Goal: Task Accomplishment & Management: Manage account settings

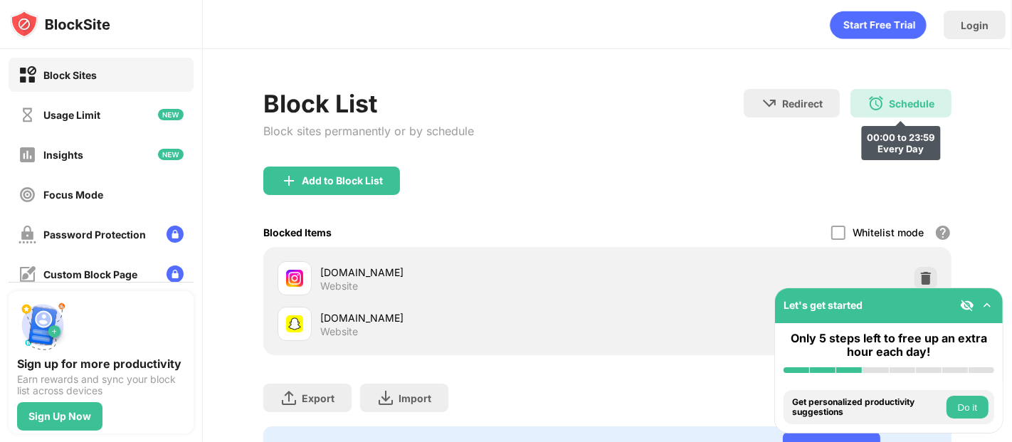
click at [889, 98] on div "Schedule" at bounding box center [912, 104] width 46 height 12
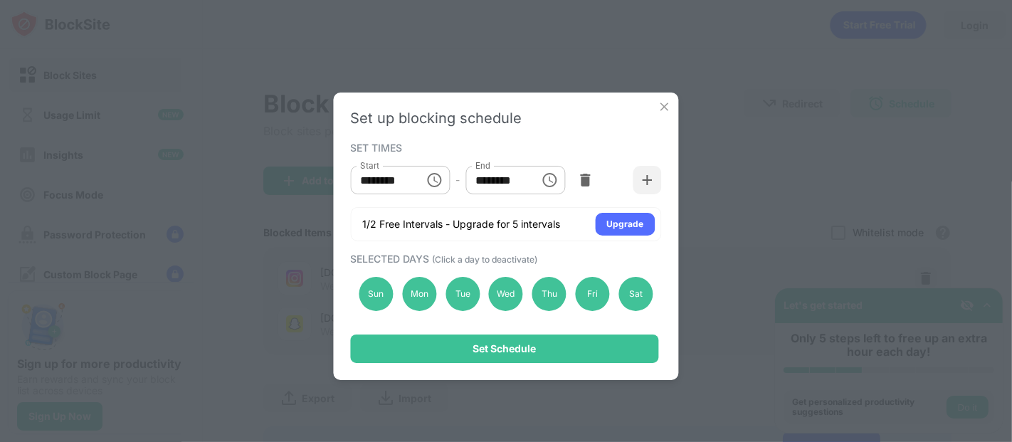
drag, startPoint x: 631, startPoint y: 300, endPoint x: 616, endPoint y: 291, distance: 18.2
click at [616, 291] on div "Sun Mon Tue Wed Thu Fri Sat" at bounding box center [506, 294] width 311 height 58
click at [638, 298] on div "Sat" at bounding box center [636, 294] width 34 height 34
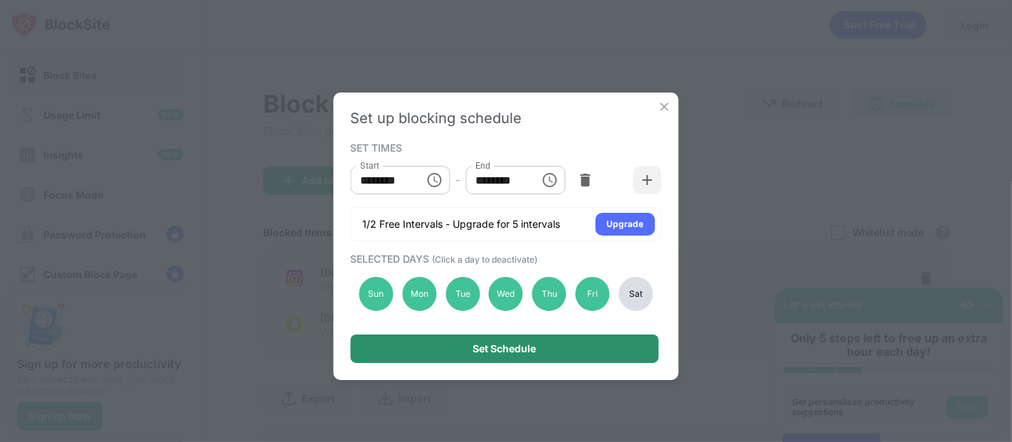
click at [581, 349] on div "Set Schedule" at bounding box center [505, 349] width 308 height 28
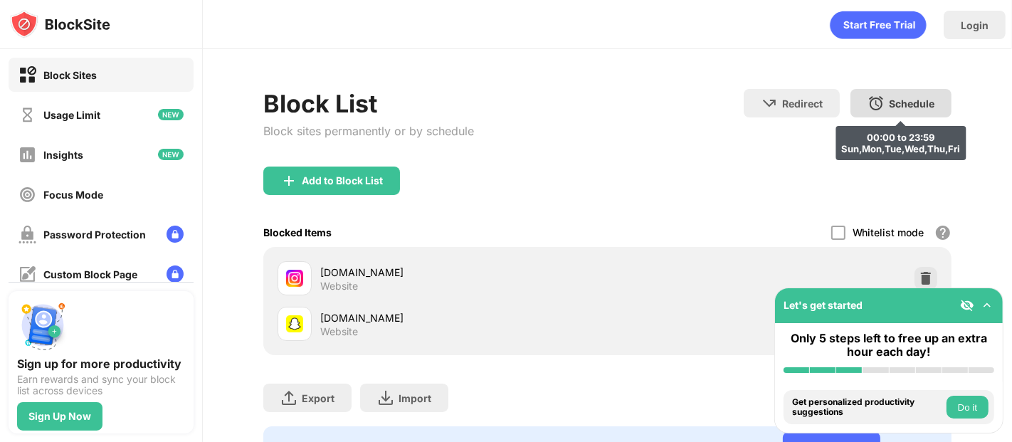
click at [889, 101] on div "Schedule" at bounding box center [912, 104] width 46 height 12
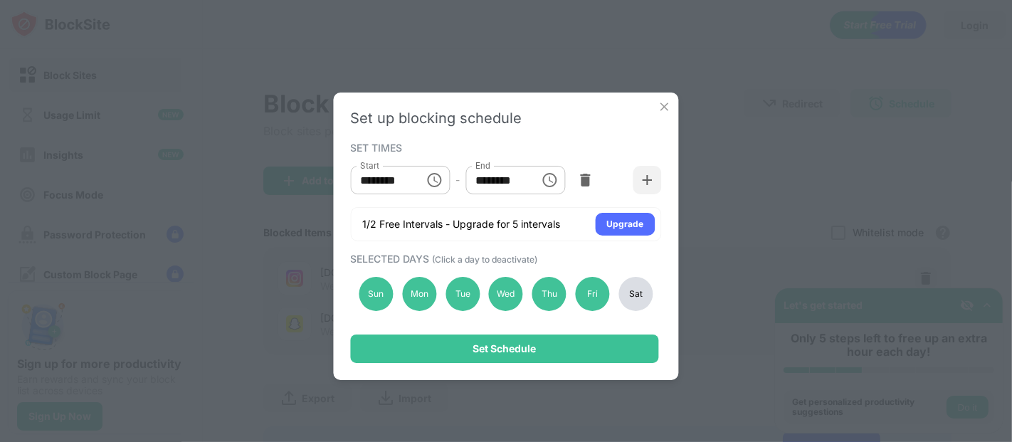
click at [636, 303] on div "Sat" at bounding box center [636, 294] width 34 height 34
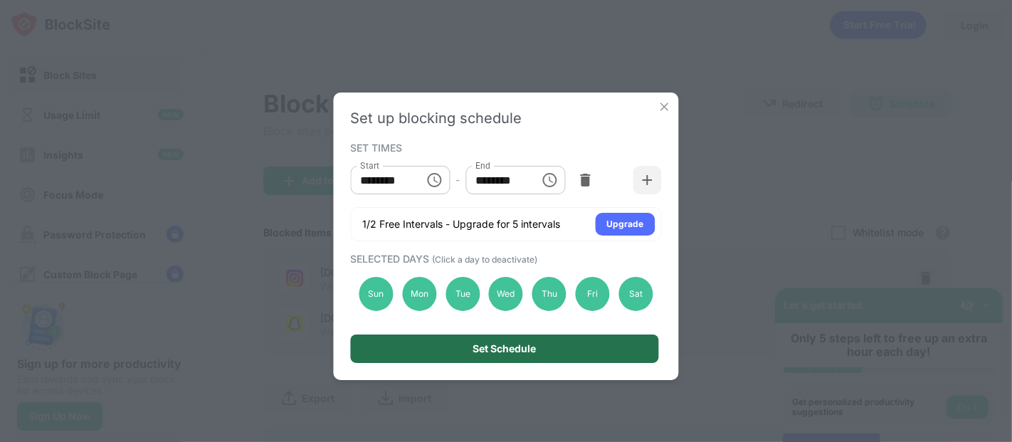
click at [594, 339] on div "Set Schedule" at bounding box center [505, 349] width 308 height 28
